Goal: Task Accomplishment & Management: Manage account settings

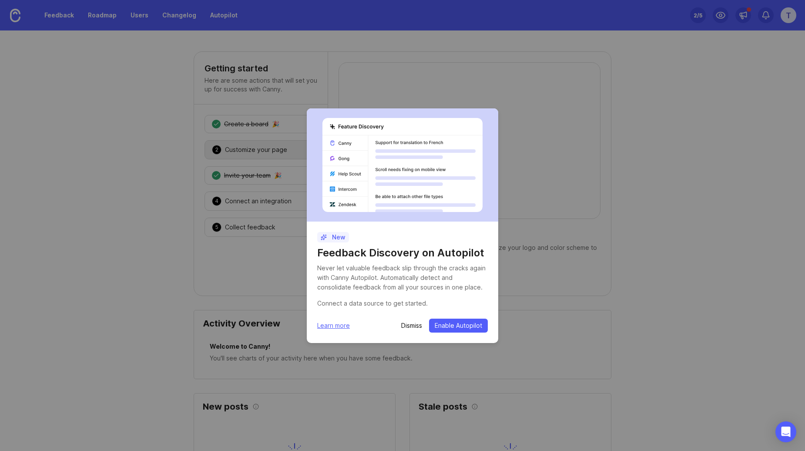
click at [401, 324] on p "Dismiss" at bounding box center [411, 325] width 21 height 9
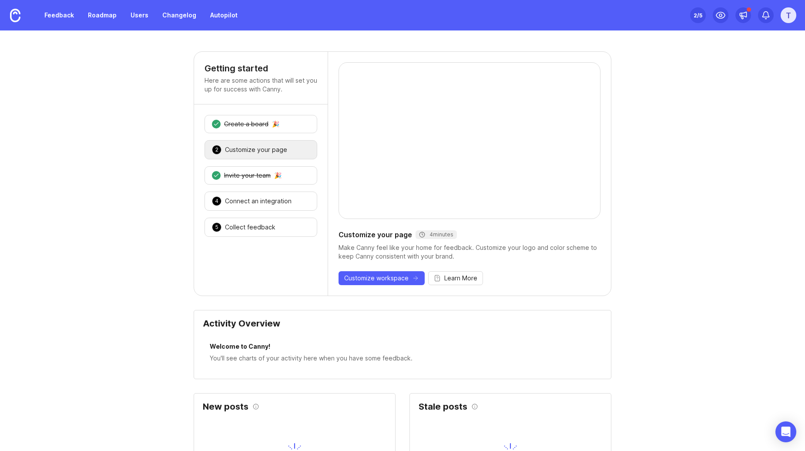
click at [790, 16] on div "T" at bounding box center [789, 15] width 16 height 16
click at [741, 105] on div "Settings Logout" at bounding box center [757, 119] width 87 height 37
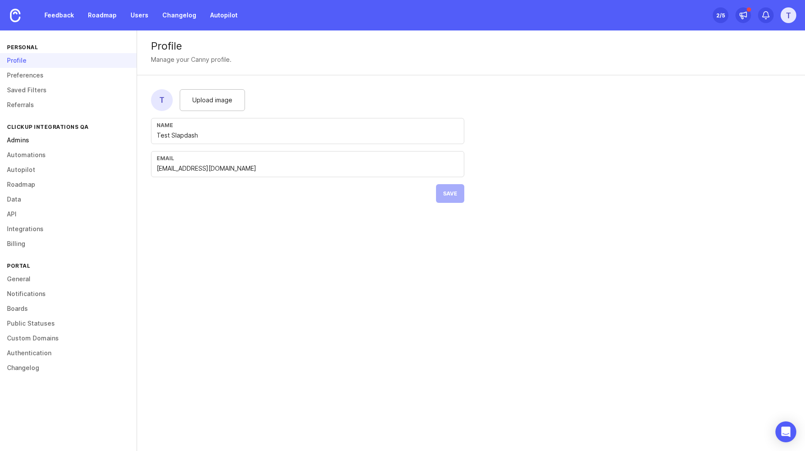
click at [22, 144] on link "Admins" at bounding box center [68, 140] width 137 height 15
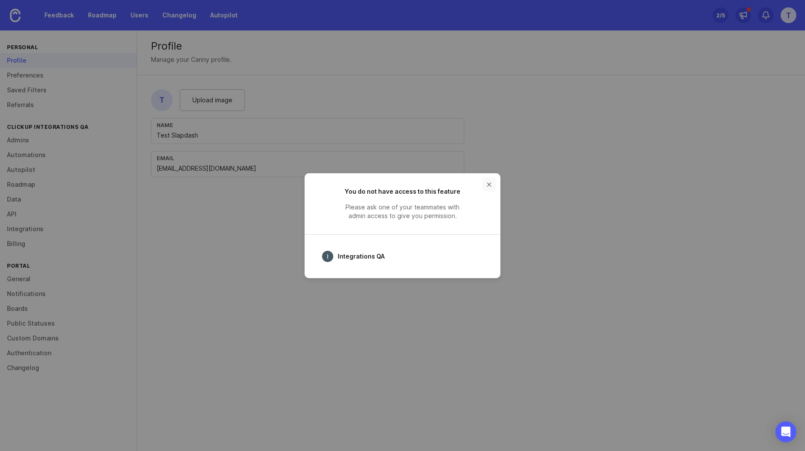
click at [492, 184] on button "close button" at bounding box center [489, 185] width 14 height 14
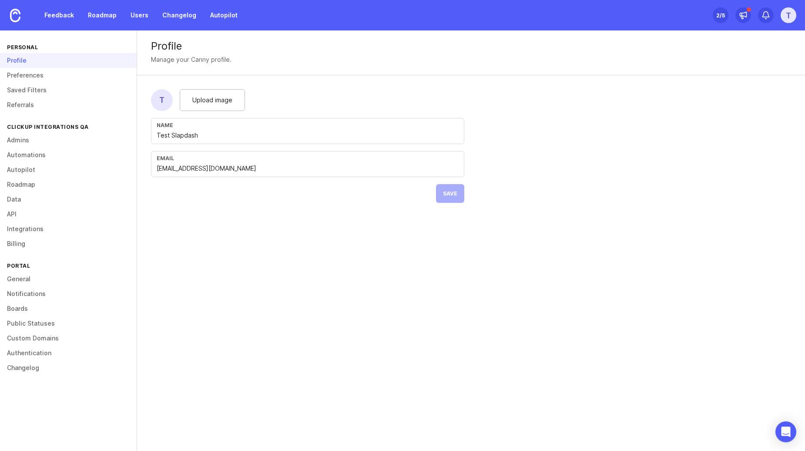
click at [787, 16] on div "T" at bounding box center [789, 15] width 16 height 16
click at [749, 126] on p "Logout" at bounding box center [741, 127] width 20 height 9
